Goal: Information Seeking & Learning: Learn about a topic

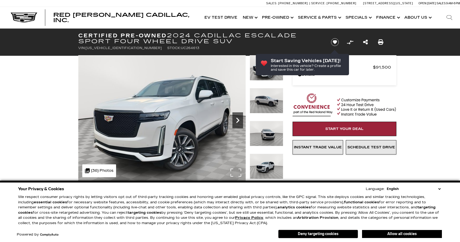
click at [240, 117] on icon "Next" at bounding box center [238, 120] width 11 height 11
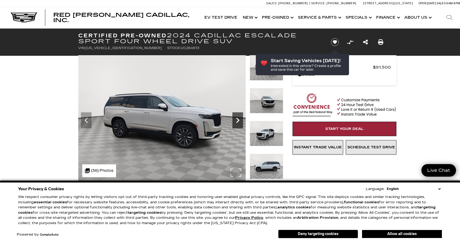
click at [240, 119] on icon "Next" at bounding box center [238, 120] width 11 height 11
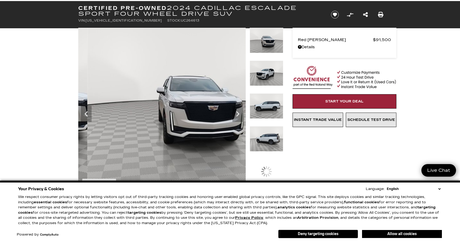
scroll to position [28, 0]
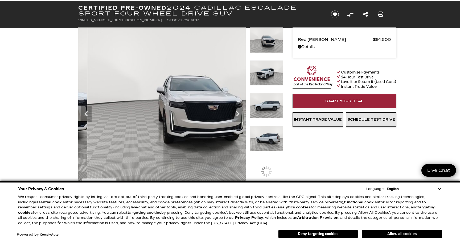
click at [277, 142] on img at bounding box center [267, 138] width 34 height 25
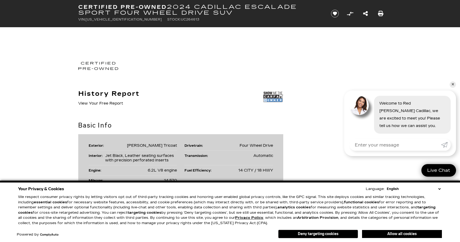
scroll to position [358, 0]
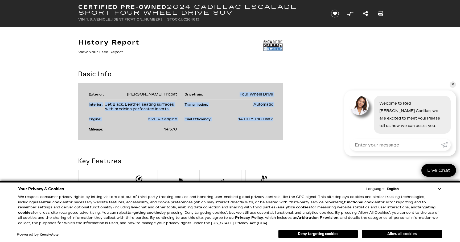
drag, startPoint x: 266, startPoint y: 137, endPoint x: 266, endPoint y: 79, distance: 57.6
click at [266, 80] on div "Basic Info Exterior: [PERSON_NAME] Tricoat Drivetrain: Four Wheel Drive Interio…" at bounding box center [180, 104] width 205 height 71
click at [256, 109] on li "Transmission: Automatic" at bounding box center [229, 106] width 89 height 15
drag, startPoint x: 235, startPoint y: 128, endPoint x: 240, endPoint y: 88, distance: 40.8
click at [240, 88] on div "Exterior: [PERSON_NAME] Tricoat Drivetrain: Four Wheel Drive Interior: Jet Blac…" at bounding box center [180, 111] width 205 height 57
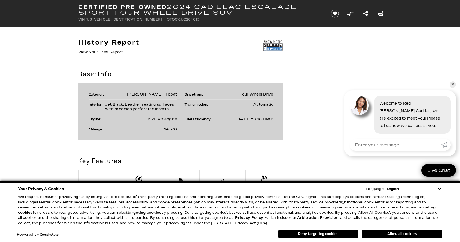
click at [240, 110] on li "Transmission: Automatic" at bounding box center [229, 106] width 89 height 15
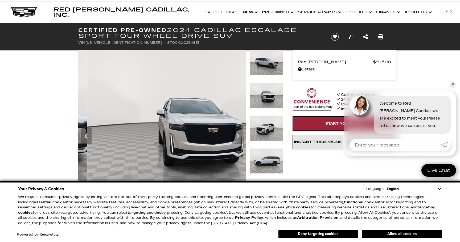
scroll to position [0, 0]
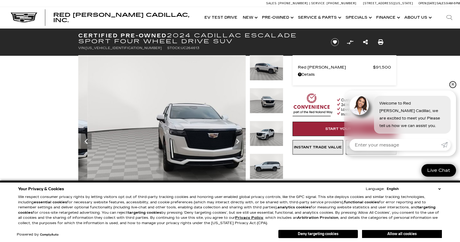
click at [455, 82] on link "✕" at bounding box center [453, 84] width 6 height 6
